Goal: Find specific page/section: Find specific page/section

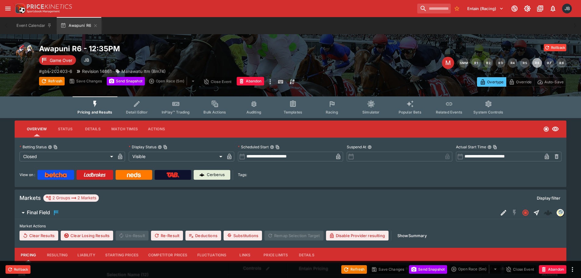
click at [319, 54] on div "Rollback Rollback M SMM R1 R2 R3 R4 R5 R6 R7 R8 Overtype Override Auto-Save" at bounding box center [435, 65] width 264 height 43
click at [96, 27] on icon "button" at bounding box center [95, 25] width 5 height 5
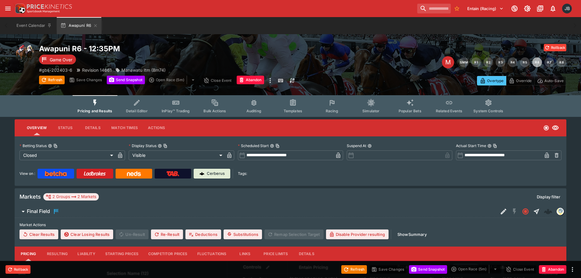
drag, startPoint x: 94, startPoint y: 27, endPoint x: 99, endPoint y: 25, distance: 5.5
click at [94, 27] on icon "button" at bounding box center [95, 25] width 3 height 3
